Goal: Navigation & Orientation: Find specific page/section

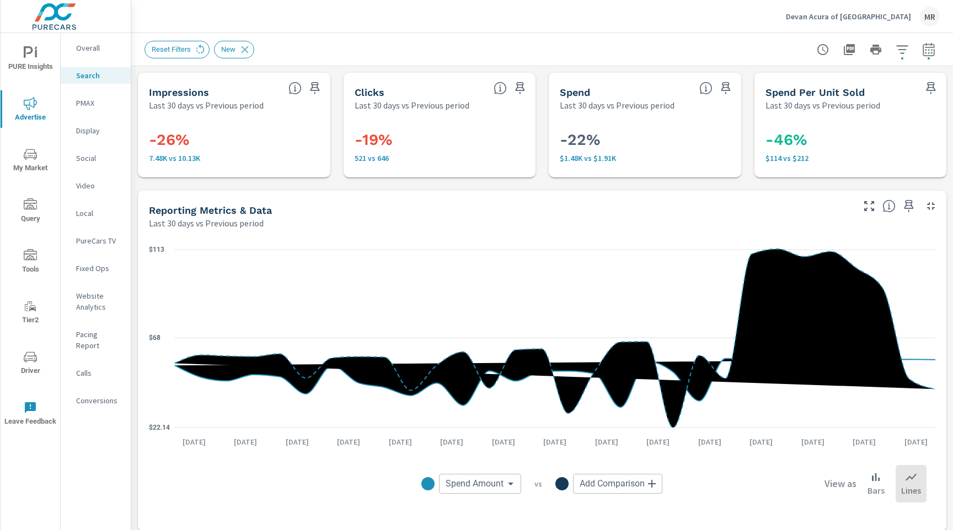
scroll to position [0, 577]
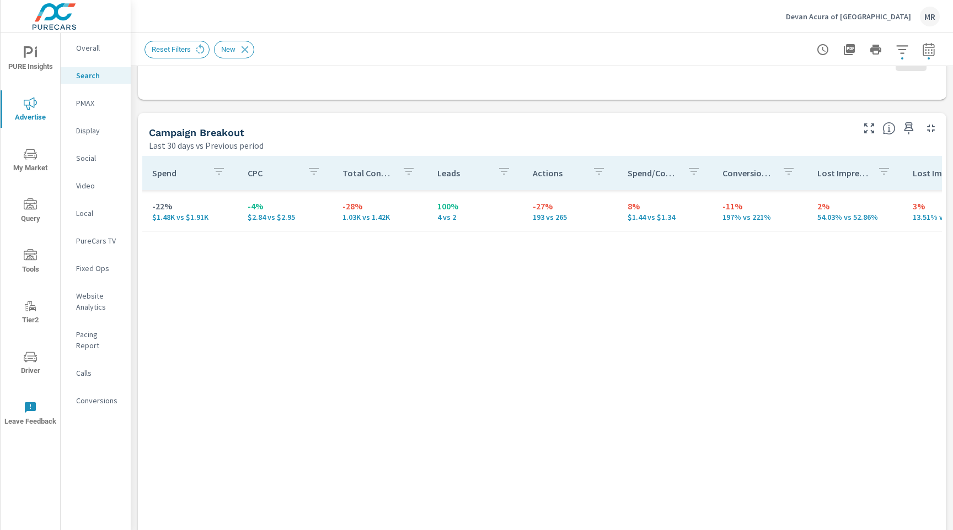
click at [862, 19] on p "Devan Acura of [GEOGRAPHIC_DATA]" at bounding box center [848, 17] width 125 height 10
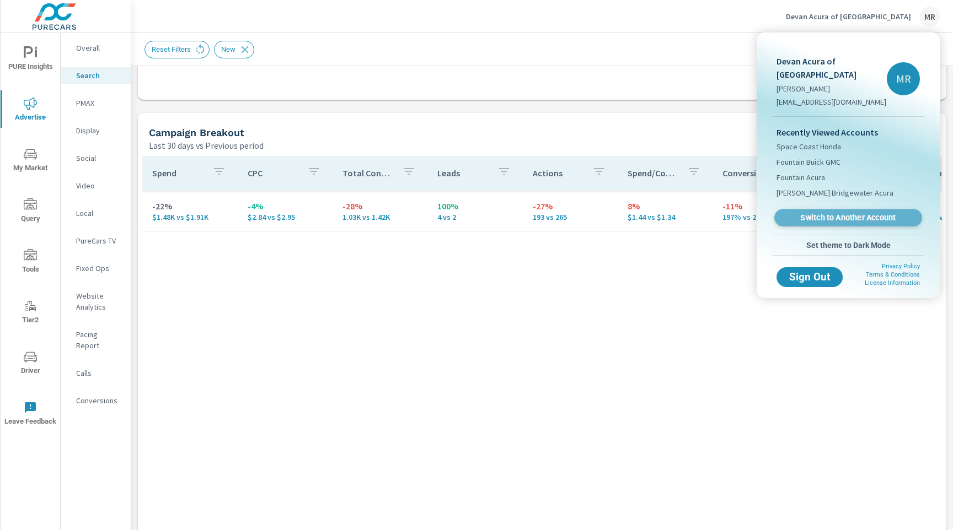
click at [807, 213] on span "Switch to Another Account" at bounding box center [847, 218] width 135 height 10
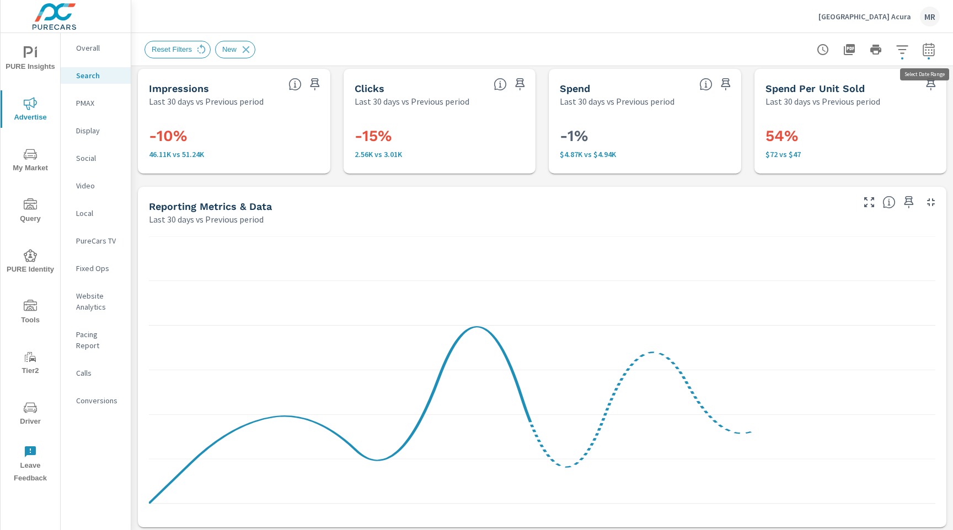
click at [929, 51] on icon "button" at bounding box center [928, 49] width 13 height 13
select select "Last 30 days"
select select "Previous period"
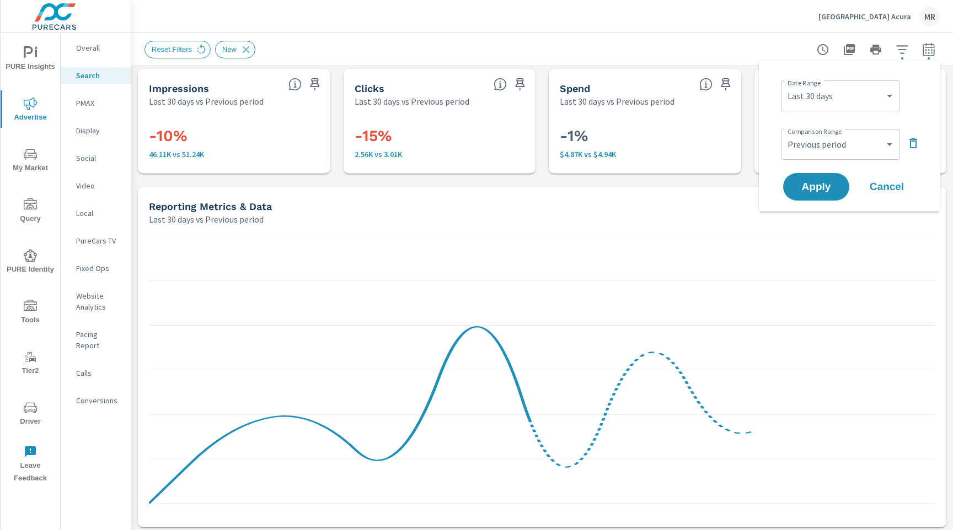
scroll to position [3, 0]
click at [847, 102] on select "Custom Yesterday Last week Last 7 days Last 14 days Last 30 days Last 45 days L…" at bounding box center [840, 96] width 110 height 22
click at [785, 85] on select "Custom Yesterday Last week Last 7 days Last 14 days Last 30 days Last 45 days L…" at bounding box center [840, 96] width 110 height 22
click at [857, 96] on select "Custom Yesterday Last week Last 7 days Last 14 days Last 30 days Last 45 days L…" at bounding box center [840, 96] width 110 height 22
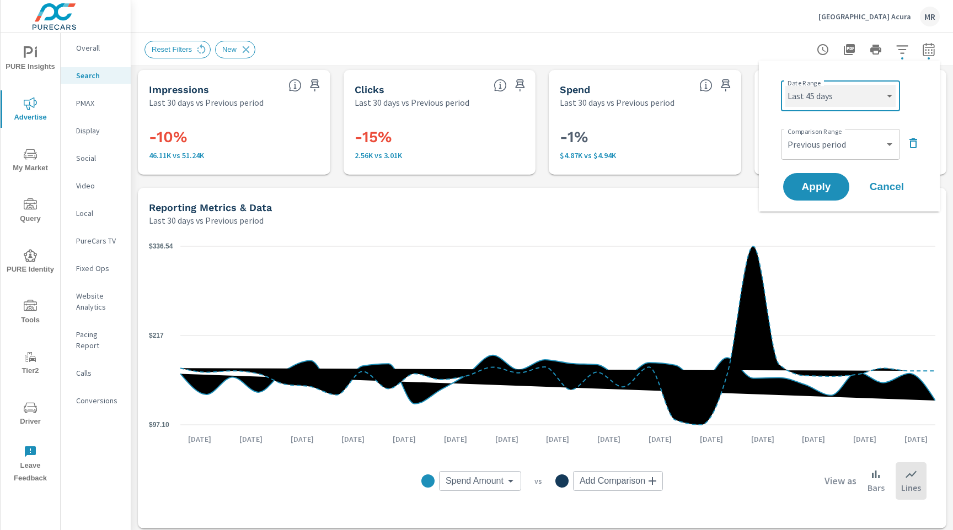
click at [785, 85] on select "Custom Yesterday Last week Last 7 days Last 14 days Last 30 days Last 45 days L…" at bounding box center [840, 96] width 110 height 22
select select "Last 30 days"
click at [831, 185] on span "Apply" at bounding box center [815, 187] width 45 height 10
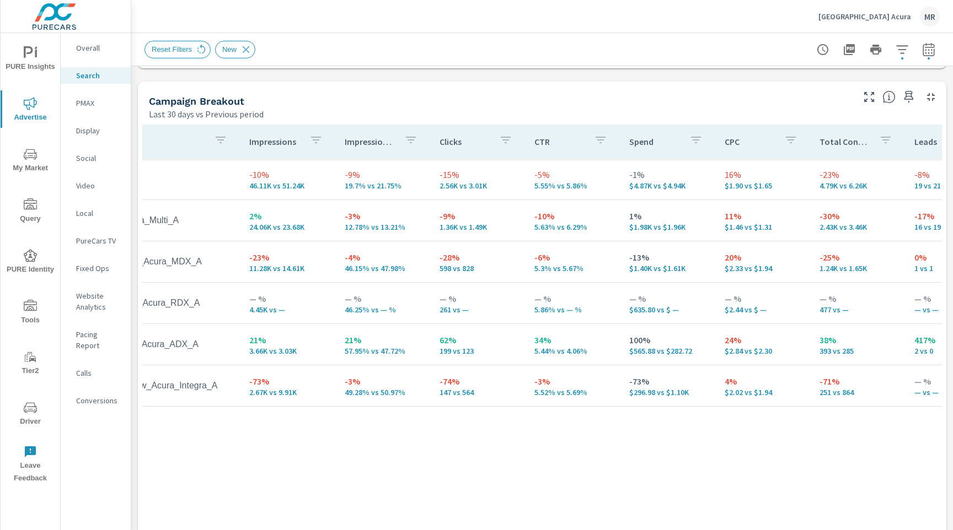
scroll to position [0, 0]
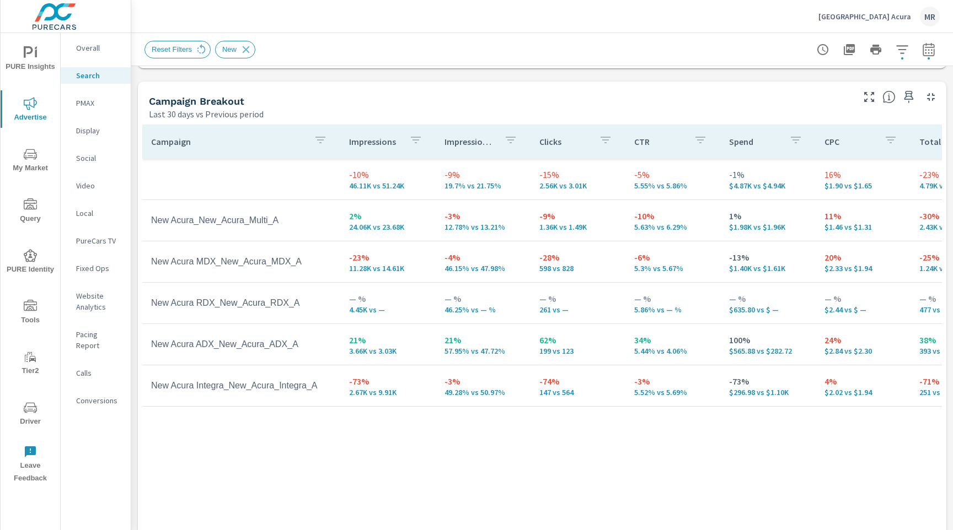
click at [75, 365] on div "Calls" at bounding box center [96, 373] width 70 height 17
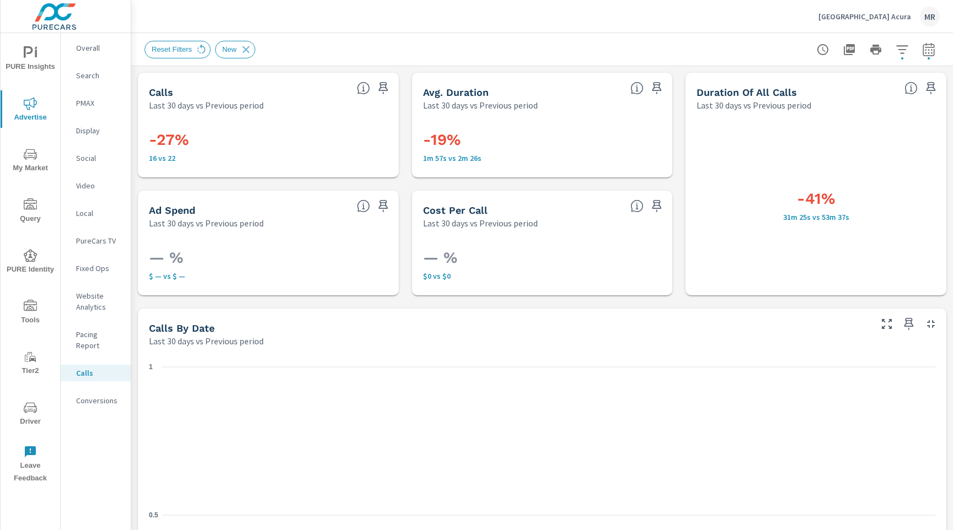
click at [929, 53] on icon "button" at bounding box center [928, 49] width 13 height 13
select select "Last 30 days"
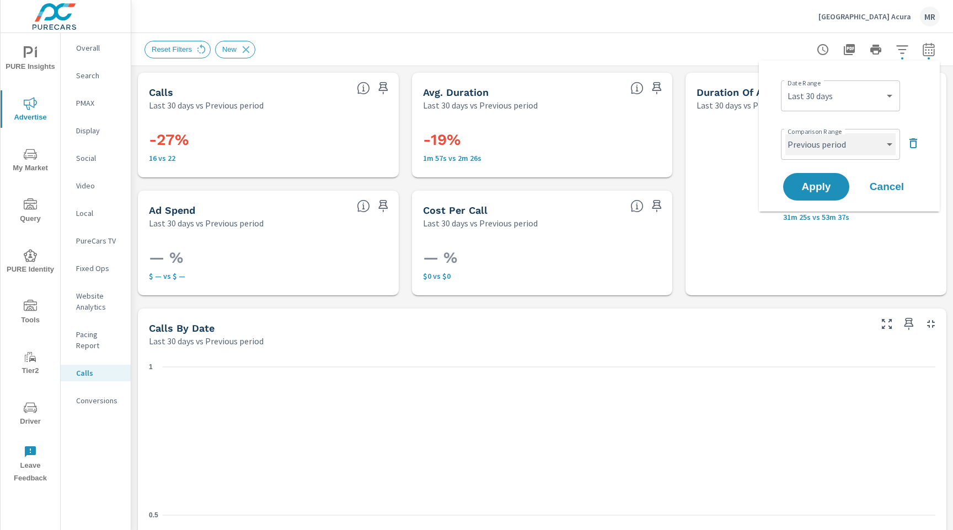
click at [839, 146] on select "Custom Previous period Previous month Previous year" at bounding box center [840, 144] width 110 height 22
click at [785, 133] on select "Custom Previous period Previous month Previous year" at bounding box center [840, 144] width 110 height 22
select select "Previous month"
click at [820, 92] on select "Custom Yesterday Last week Last 7 days Last 14 days Last 30 days Last 45 days L…" at bounding box center [840, 96] width 110 height 22
click at [785, 85] on select "Custom Yesterday Last week Last 7 days Last 14 days Last 30 days Last 45 days L…" at bounding box center [840, 96] width 110 height 22
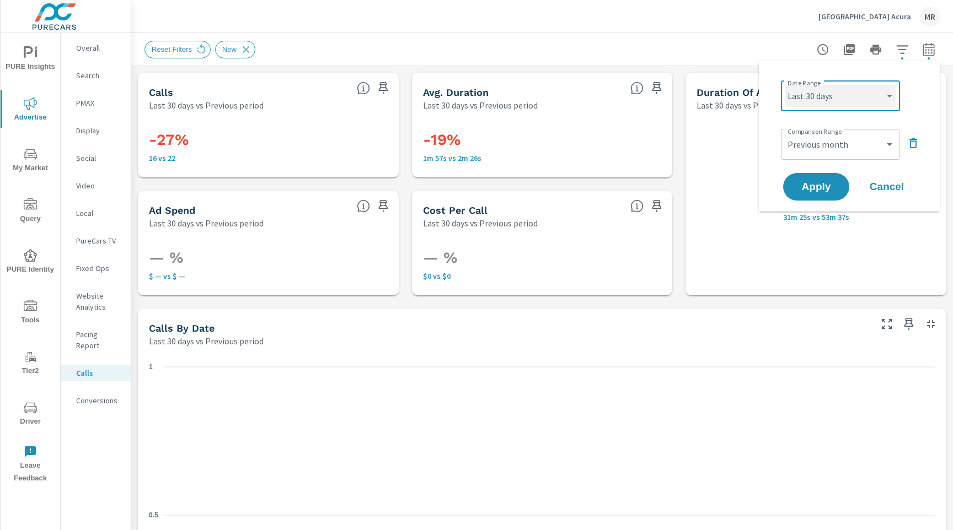
select select "Last month"
click at [813, 184] on span "Apply" at bounding box center [815, 187] width 45 height 10
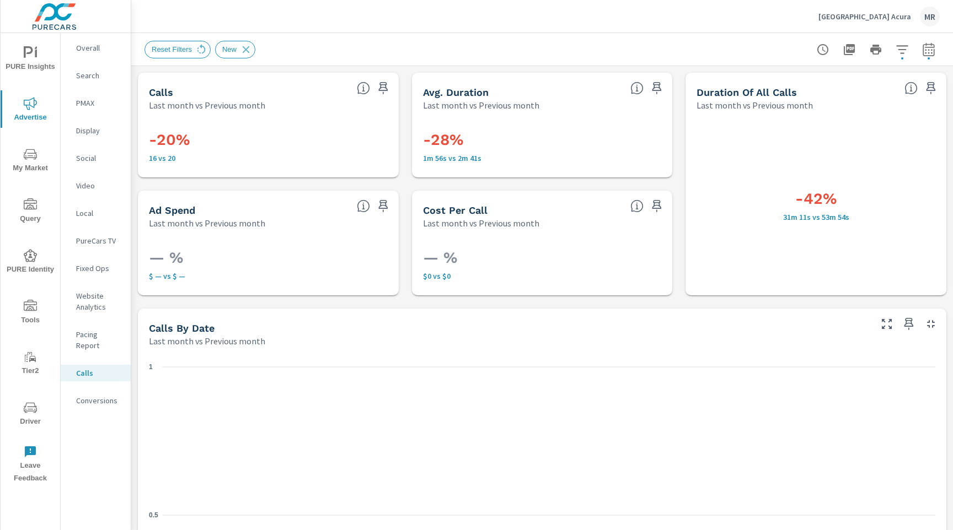
click at [102, 79] on p "Search" at bounding box center [99, 75] width 46 height 11
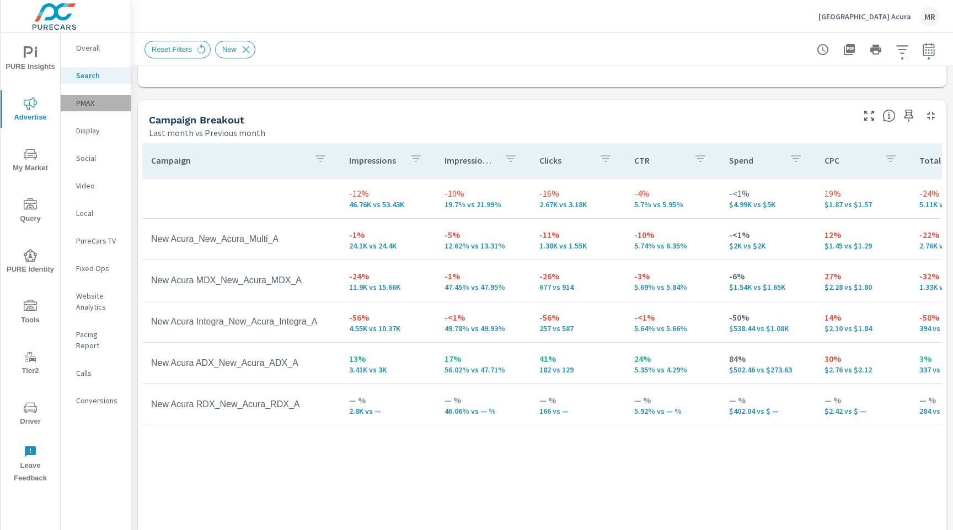
click at [85, 107] on p "PMAX" at bounding box center [99, 103] width 46 height 11
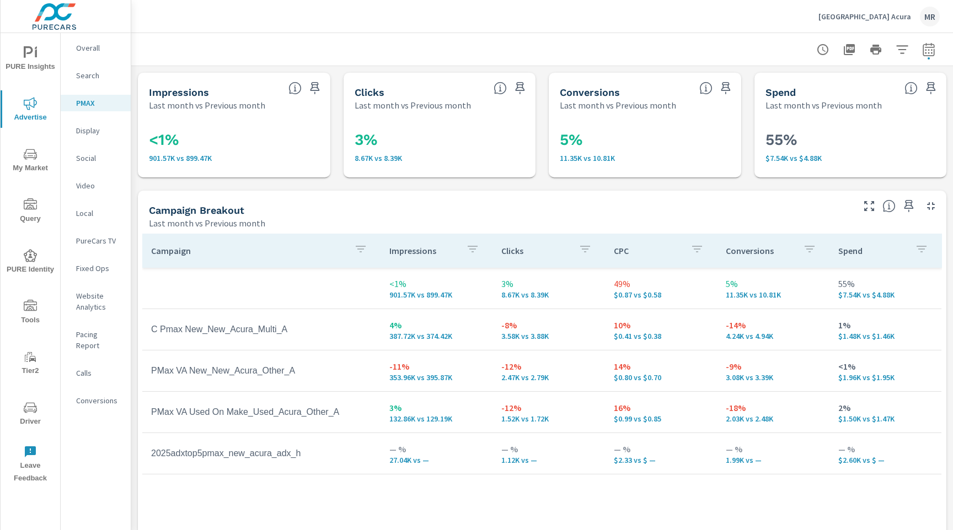
click at [874, 13] on p "Park Avenue Acura" at bounding box center [864, 17] width 93 height 10
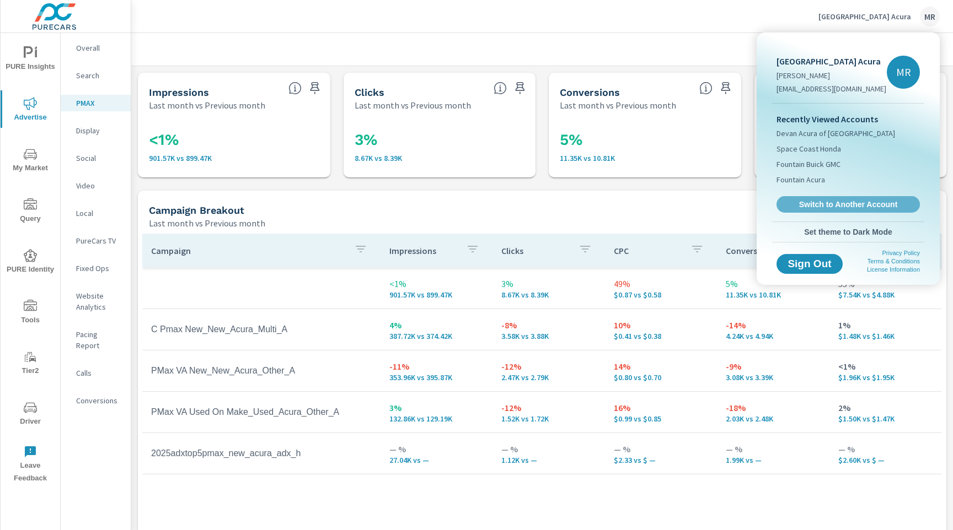
click at [814, 203] on span "Switch to Another Account" at bounding box center [847, 205] width 131 height 10
